Goal: Task Accomplishment & Management: Use online tool/utility

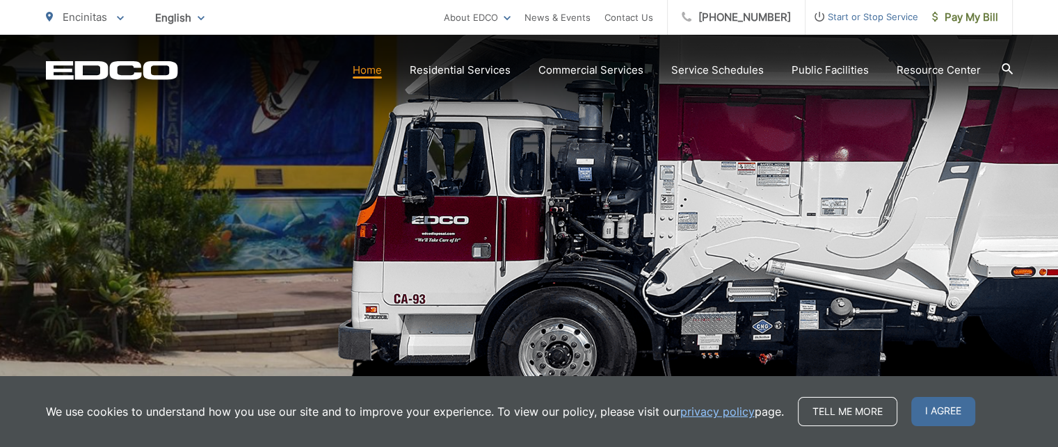
scroll to position [278, 0]
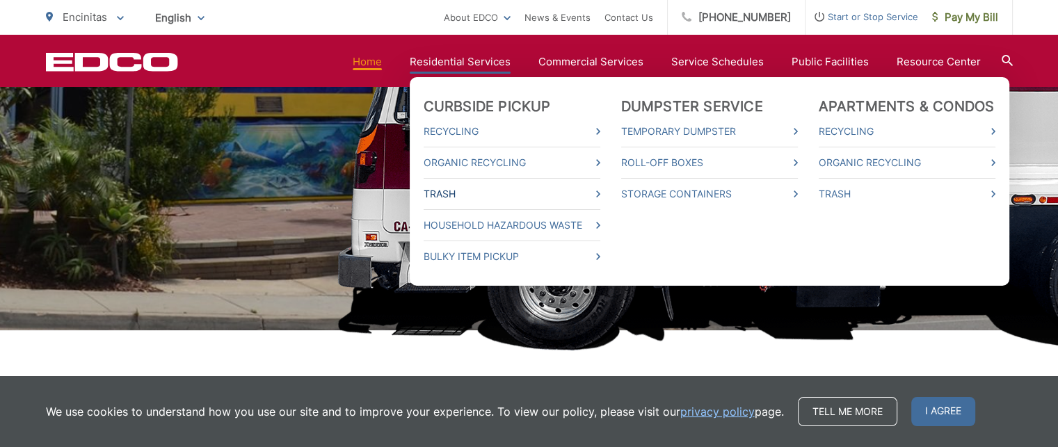
click at [452, 194] on link "Trash" at bounding box center [512, 194] width 177 height 17
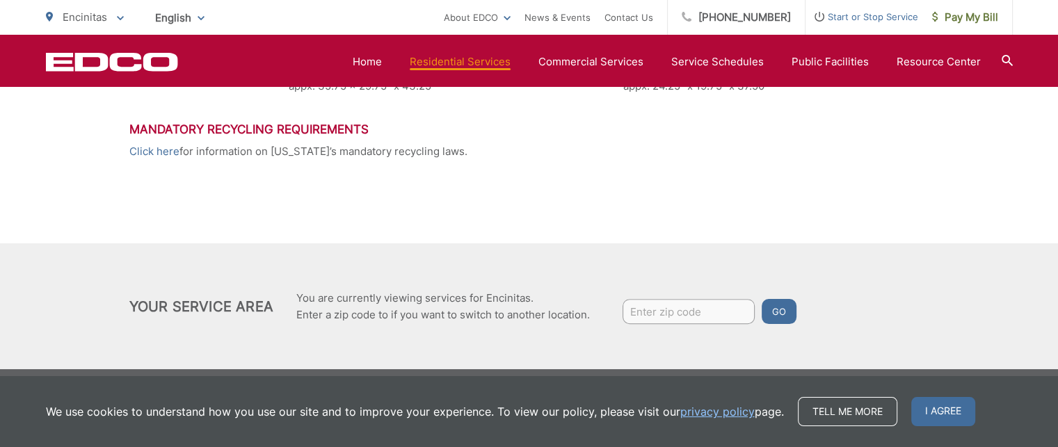
scroll to position [829, 0]
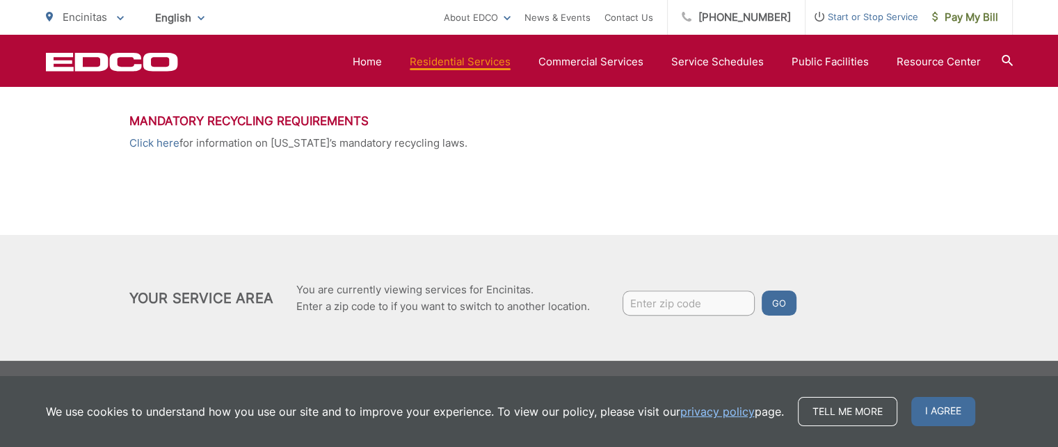
click at [671, 310] on input "Enter zip code" at bounding box center [689, 303] width 132 height 25
type input "92007"
click at [785, 296] on button "Go" at bounding box center [779, 303] width 35 height 25
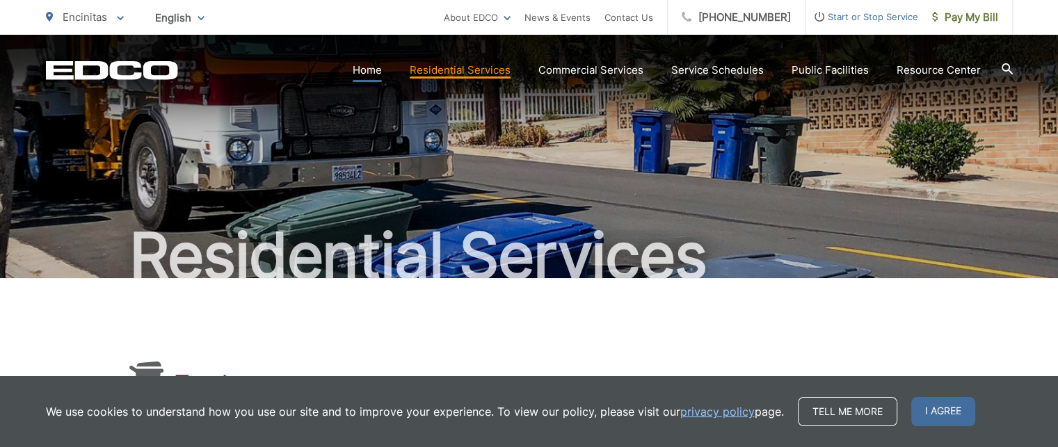
click at [367, 69] on link "Home" at bounding box center [367, 70] width 29 height 17
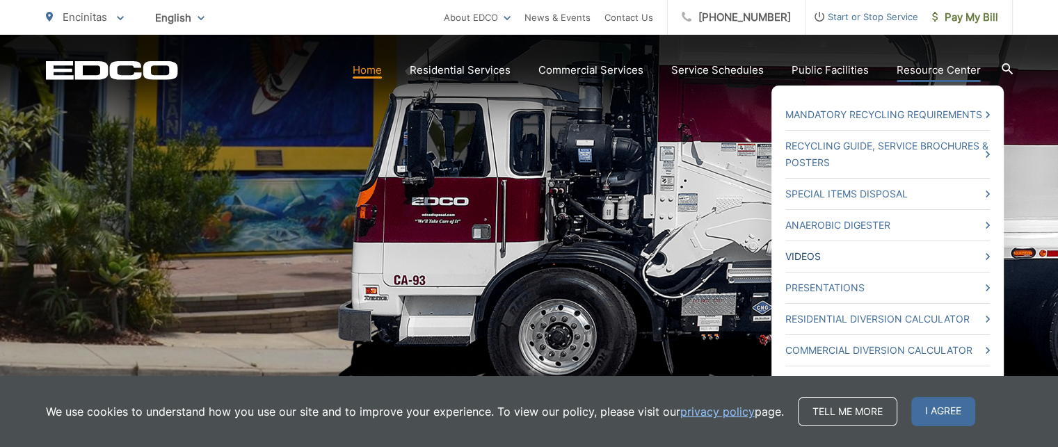
scroll to position [278, 0]
